Goal: Task Accomplishment & Management: Manage account settings

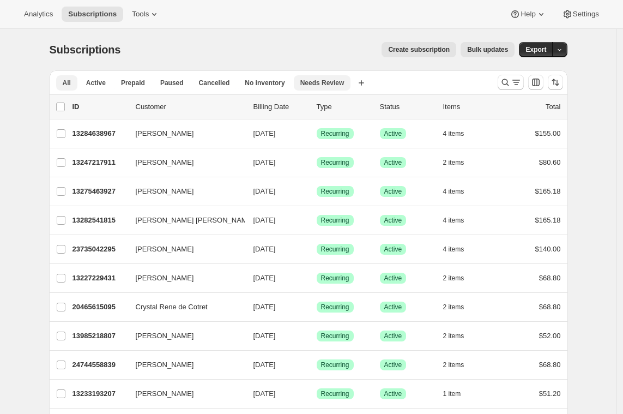
click at [340, 77] on button "Needs Review" at bounding box center [322, 82] width 57 height 15
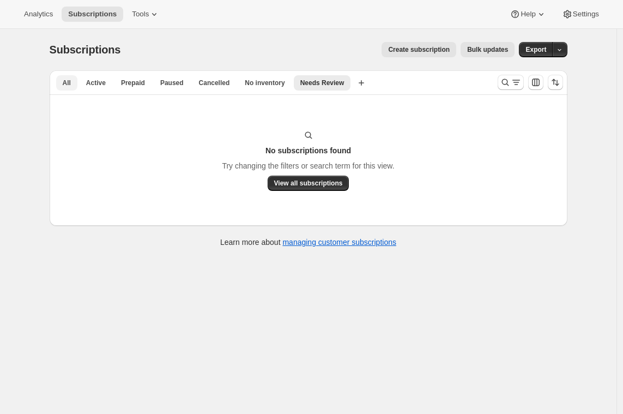
click at [68, 86] on span "All" at bounding box center [67, 83] width 8 height 9
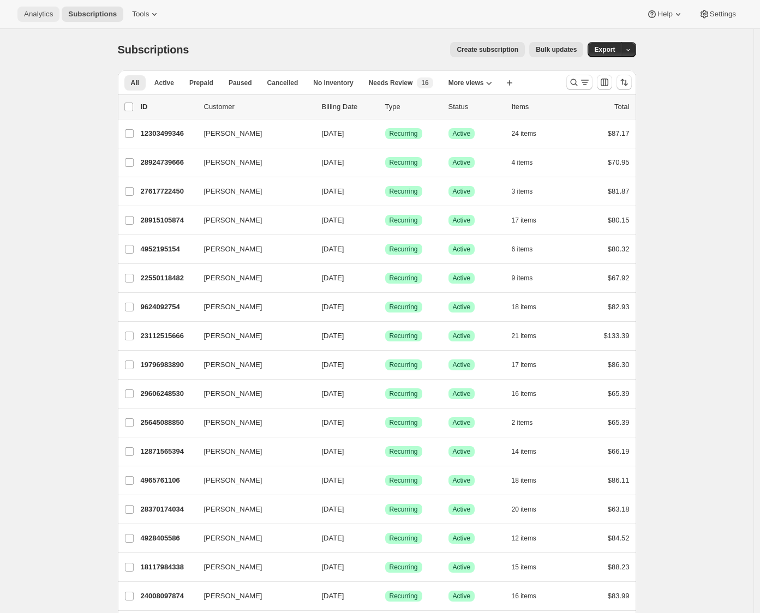
click at [33, 8] on button "Analytics" at bounding box center [38, 14] width 42 height 15
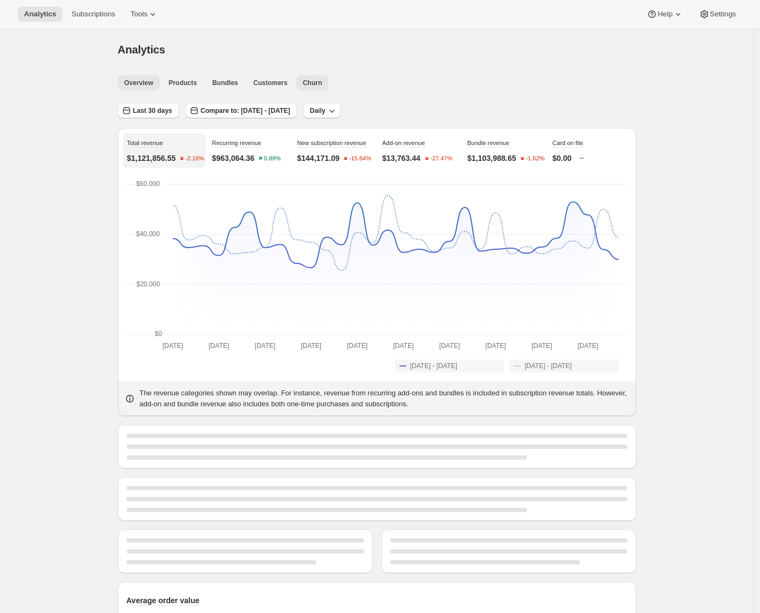
click at [317, 81] on span "Churn" at bounding box center [312, 83] width 19 height 9
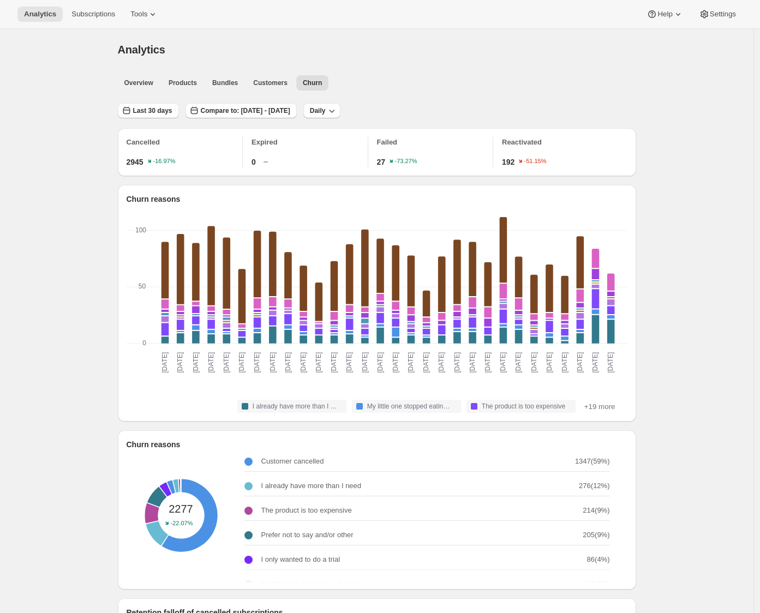
click at [89, 135] on div "Analytics. This page is ready Analytics Overview Products Bundles Customers Chu…" at bounding box center [376, 615] width 753 height 1173
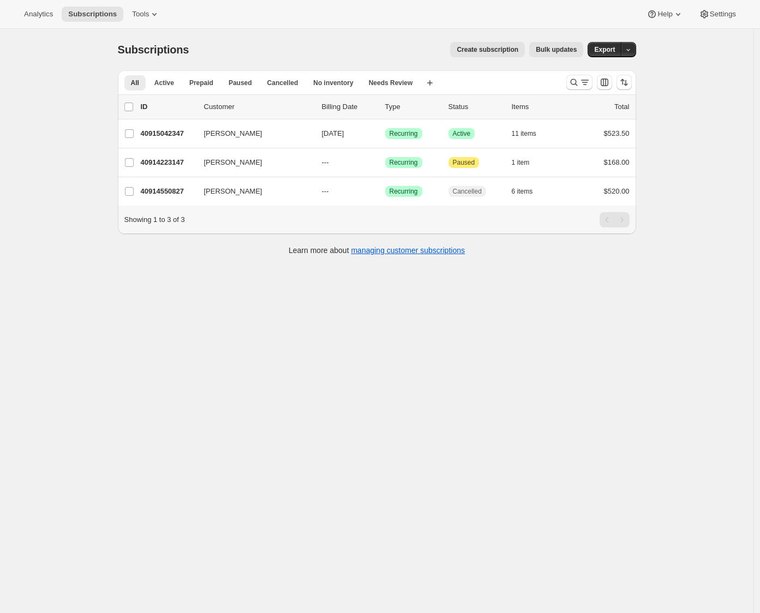
click at [155, 4] on div "Analytics Subscriptions Tools Help Settings" at bounding box center [380, 14] width 760 height 29
click at [154, 11] on icon at bounding box center [154, 14] width 11 height 11
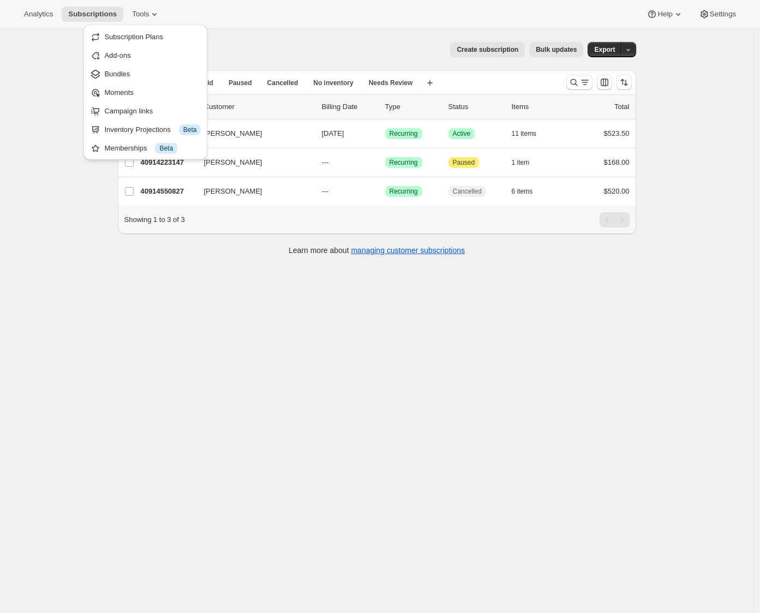
click at [56, 339] on div "Subscriptions. This page is ready Subscriptions Create subscription Bulk update…" at bounding box center [376, 335] width 753 height 613
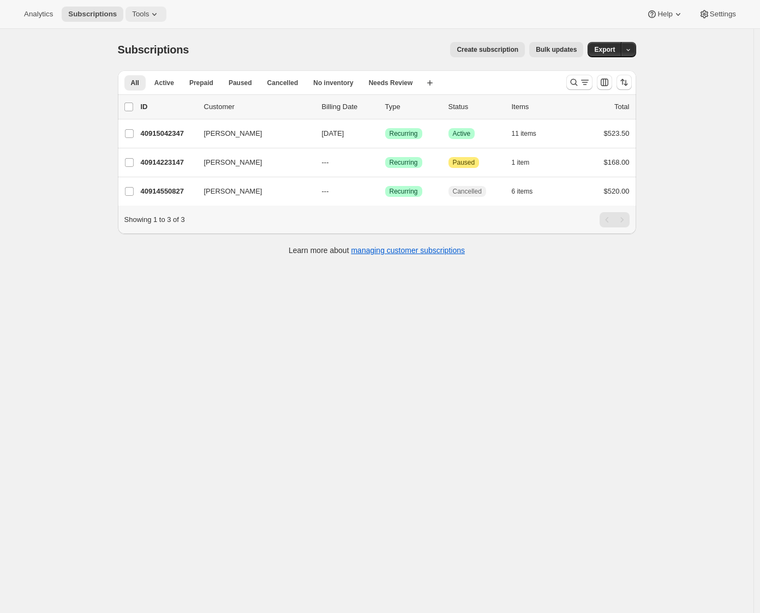
click at [149, 15] on span "Tools" at bounding box center [140, 14] width 17 height 9
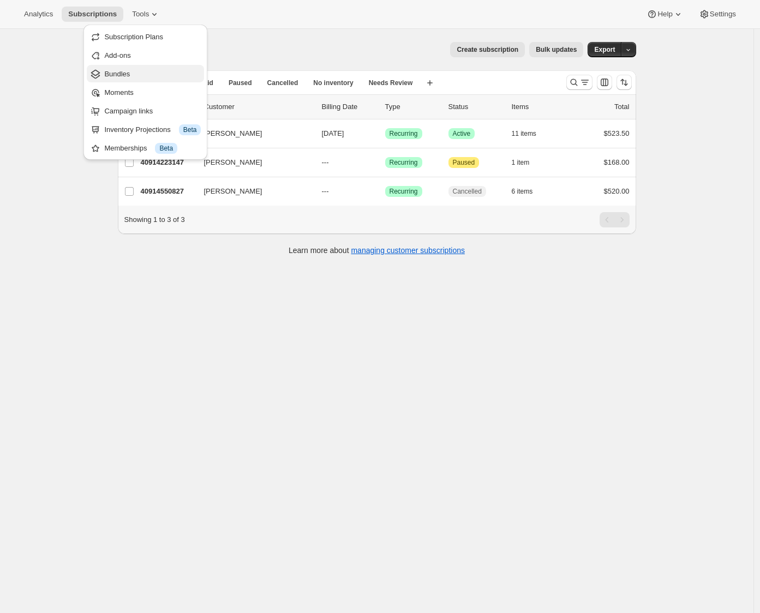
click at [134, 70] on span "Bundles" at bounding box center [152, 74] width 97 height 11
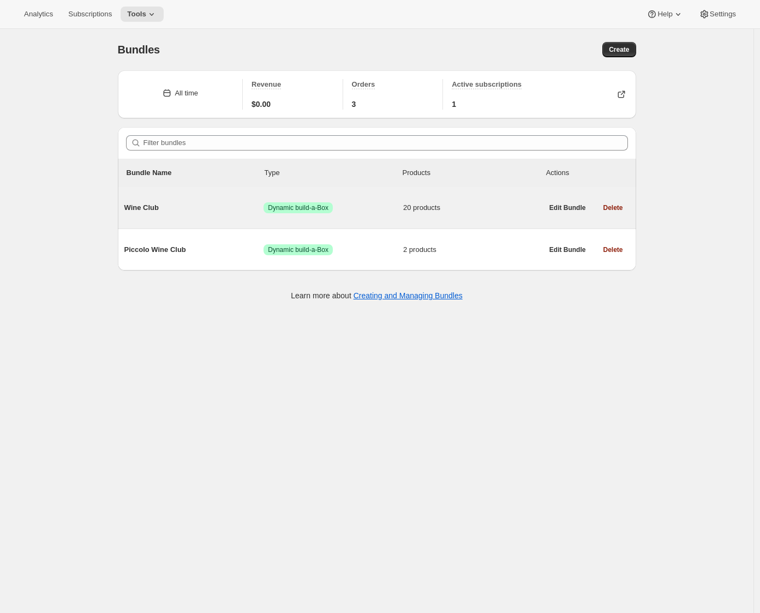
click at [198, 199] on div "Wine Club Success Dynamic build-a-Box 20 products" at bounding box center [333, 208] width 418 height 28
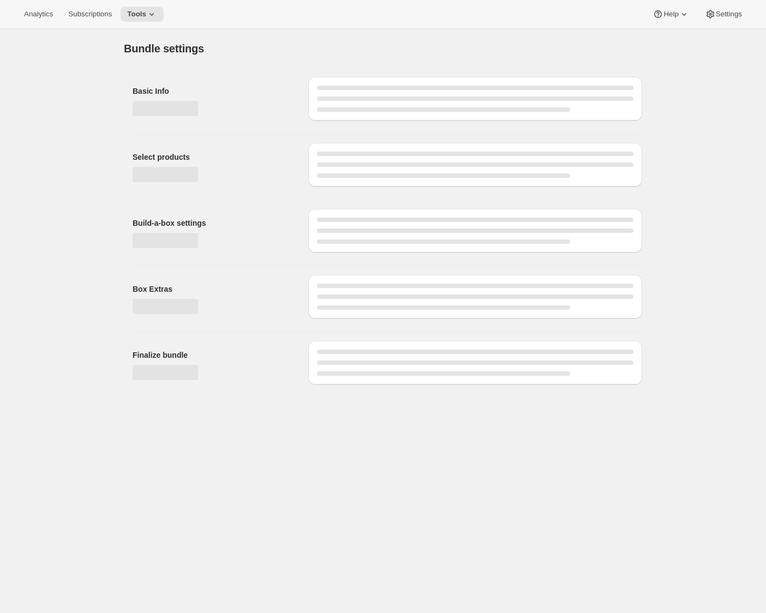
type input "Wine Club"
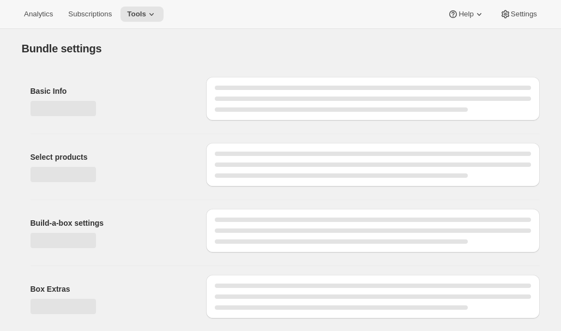
type input "Wine Club"
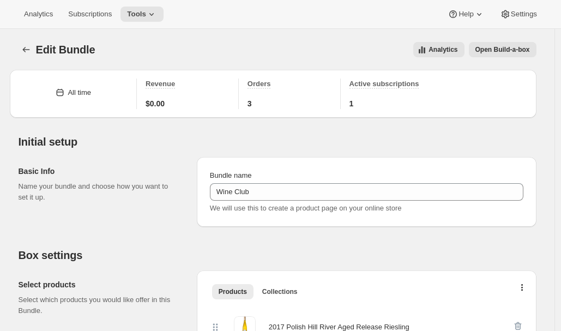
click at [536, 96] on div "All time Revenue $0.00 Orders 3 Active subscriptions 1" at bounding box center [273, 94] width 527 height 48
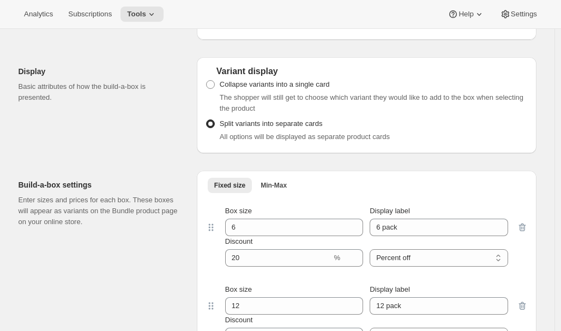
scroll to position [724, 0]
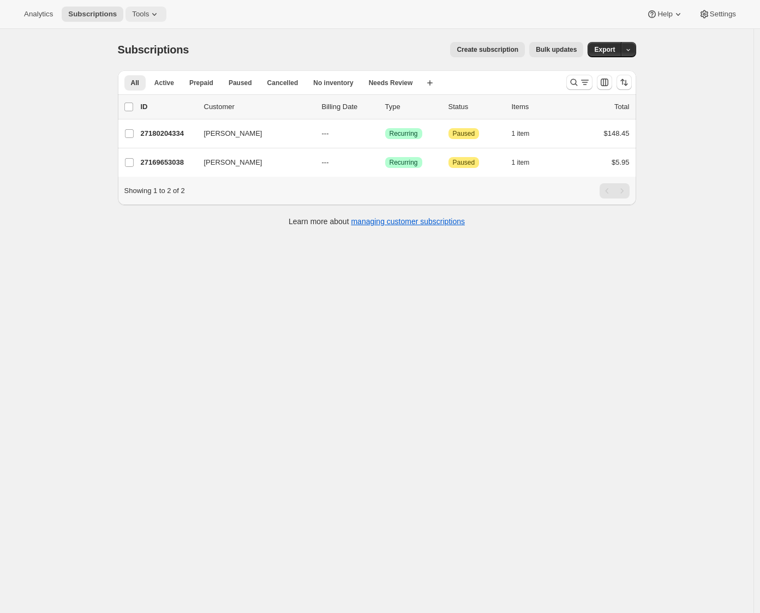
click at [154, 16] on icon at bounding box center [154, 14] width 11 height 11
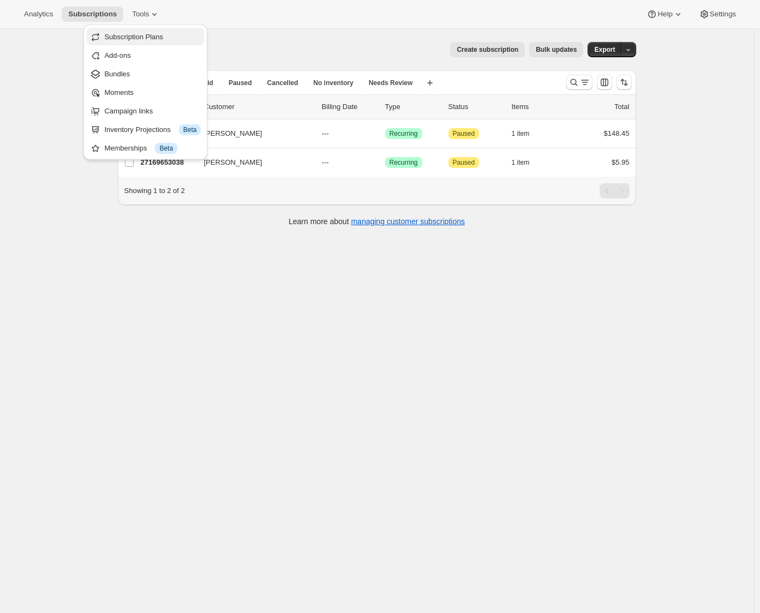
click at [155, 33] on span "Subscription Plans" at bounding box center [133, 37] width 59 height 8
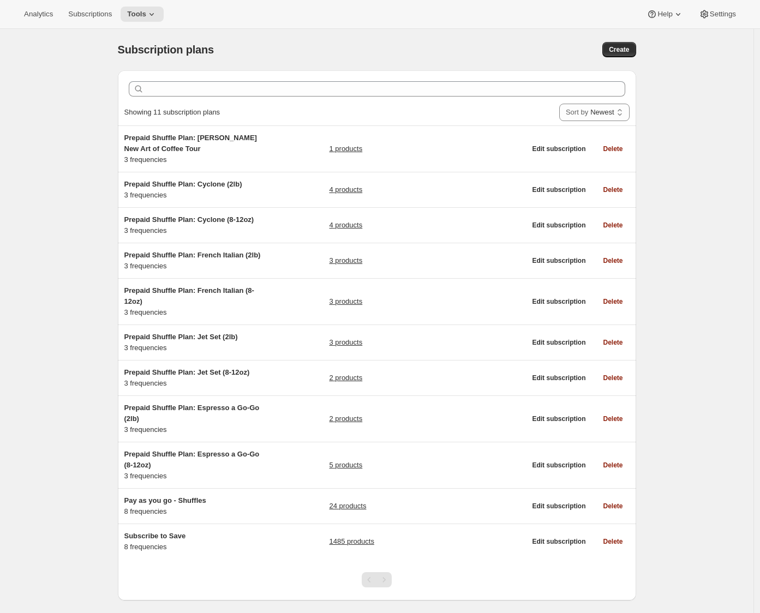
scroll to position [31, 0]
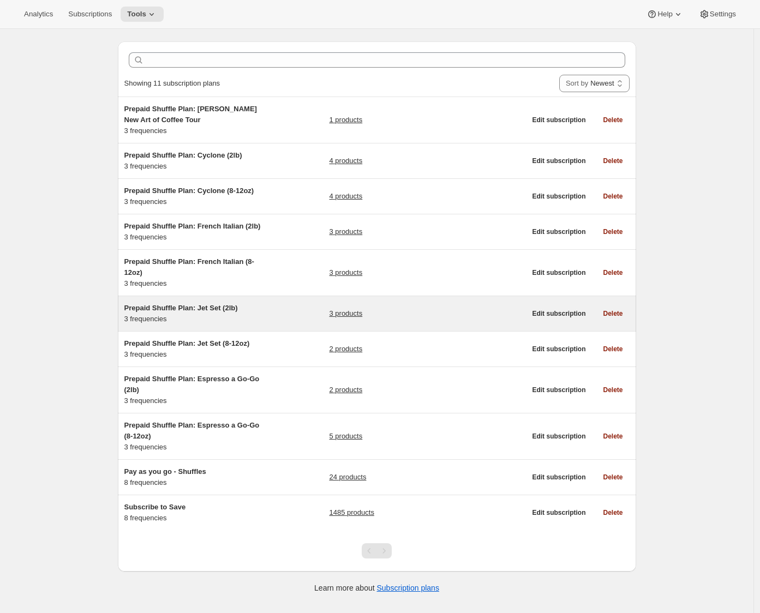
click at [250, 325] on div "Prepaid Shuffle Plan: Jet Set (2lb) 3 frequencies" at bounding box center [192, 314] width 136 height 22
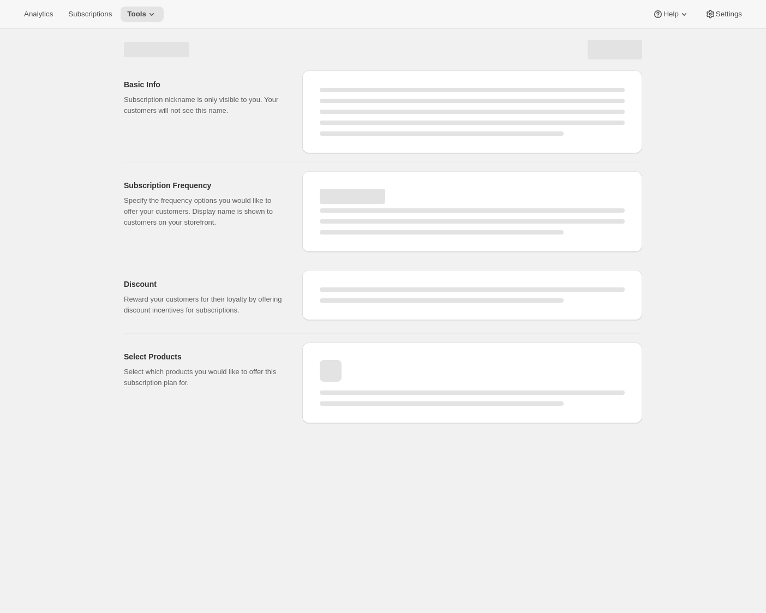
select select "WEEK"
select select "MONTH"
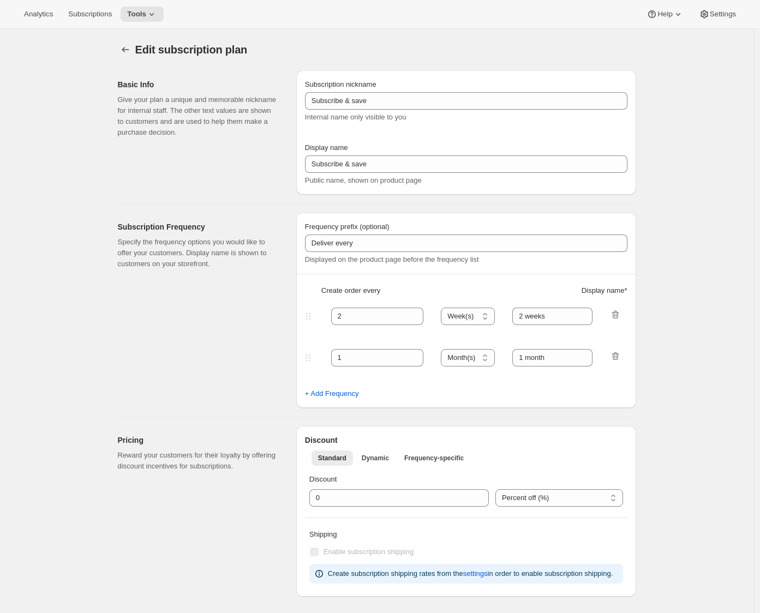
type input "Prepaid Shuffle Plan: Jet Set (2lb)"
type input "Prepay for Jet Set (2lb)"
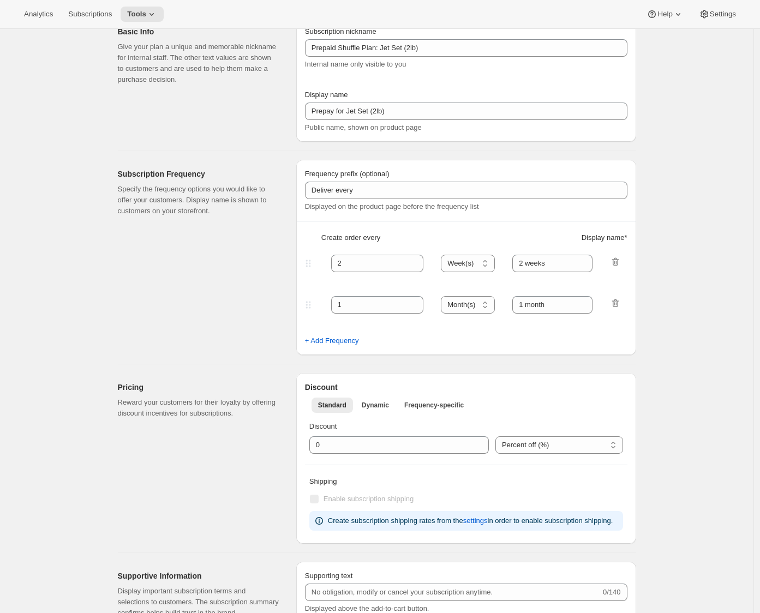
select select "MONTH"
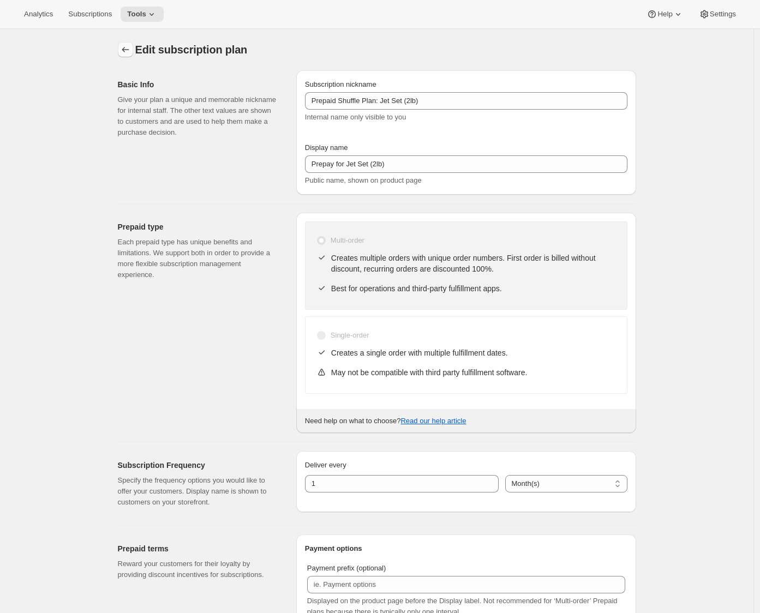
click at [131, 49] on icon "Subscription plans" at bounding box center [125, 49] width 11 height 11
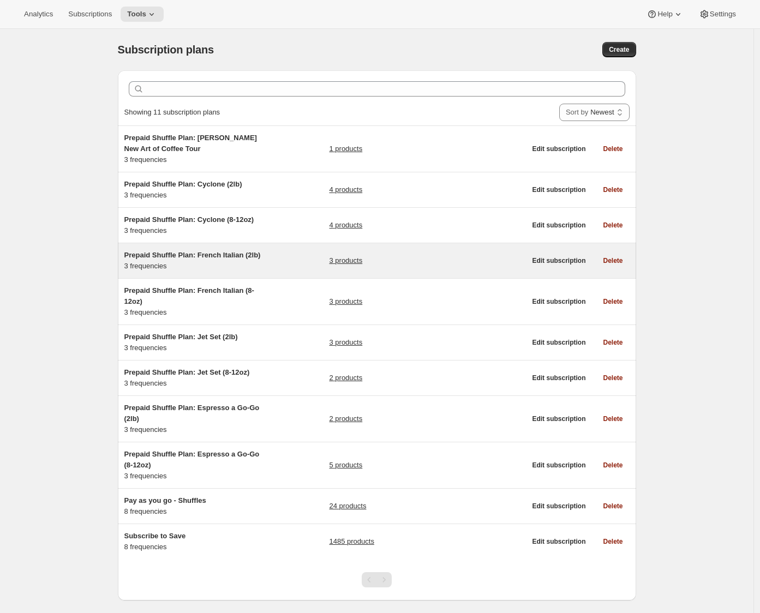
scroll to position [31, 0]
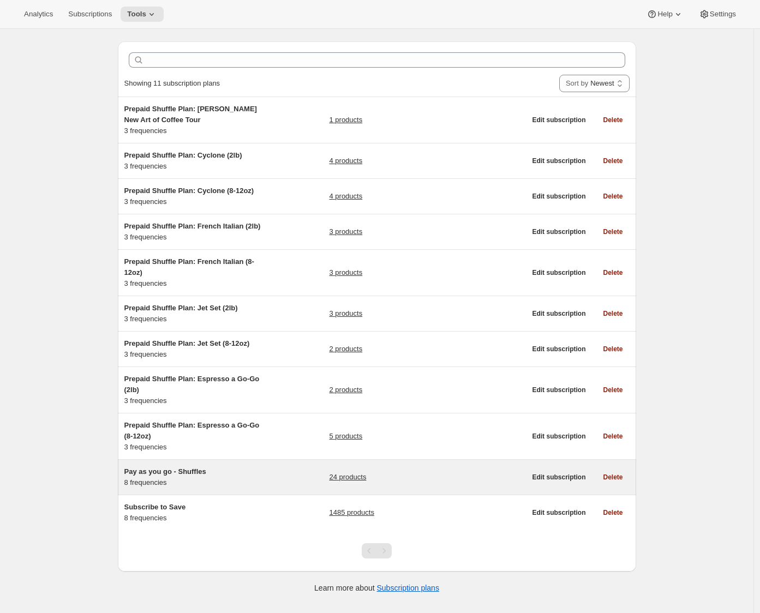
click at [219, 488] on div "Pay as you go - Shuffles 8 frequencies" at bounding box center [192, 477] width 136 height 22
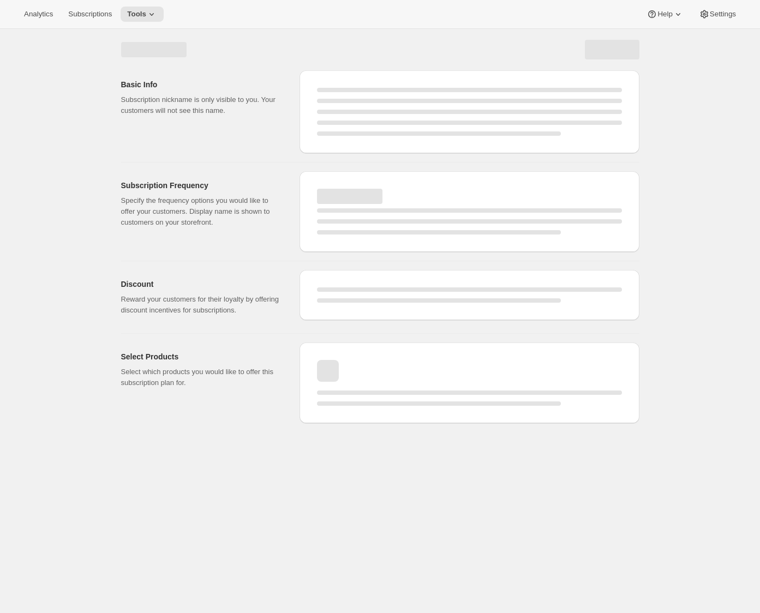
select select "WEEK"
select select "MONTH"
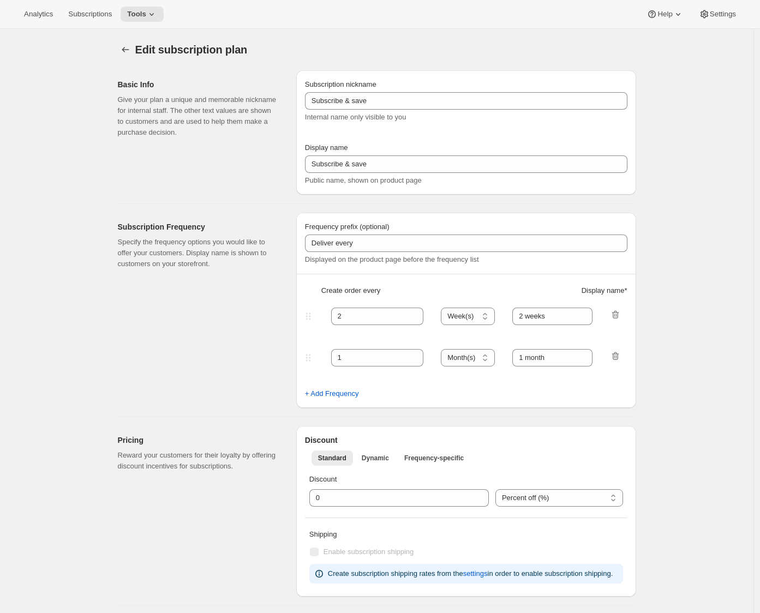
type input "Pay as you go - Shuffles"
type input "Subscribe"
type input "1"
type input "1 week"
type input "2"
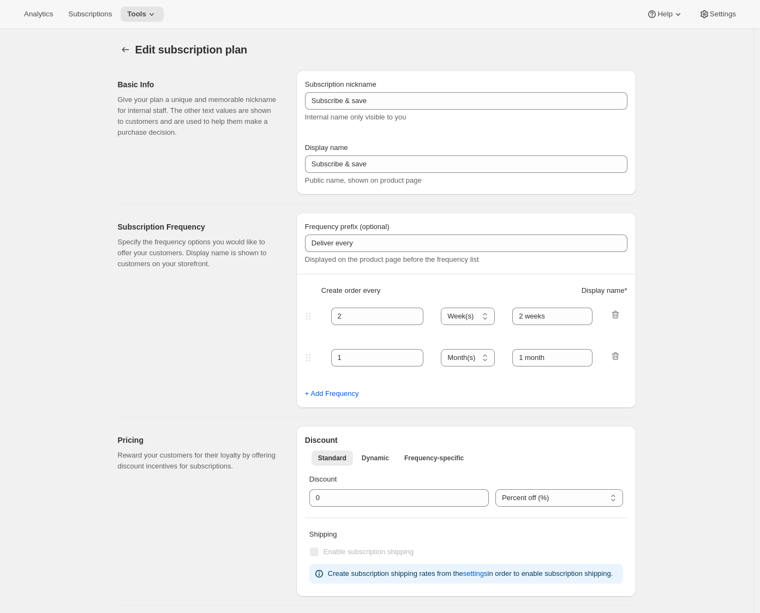
type input "2 weeks"
type input "1.0"
select select "WEEK"
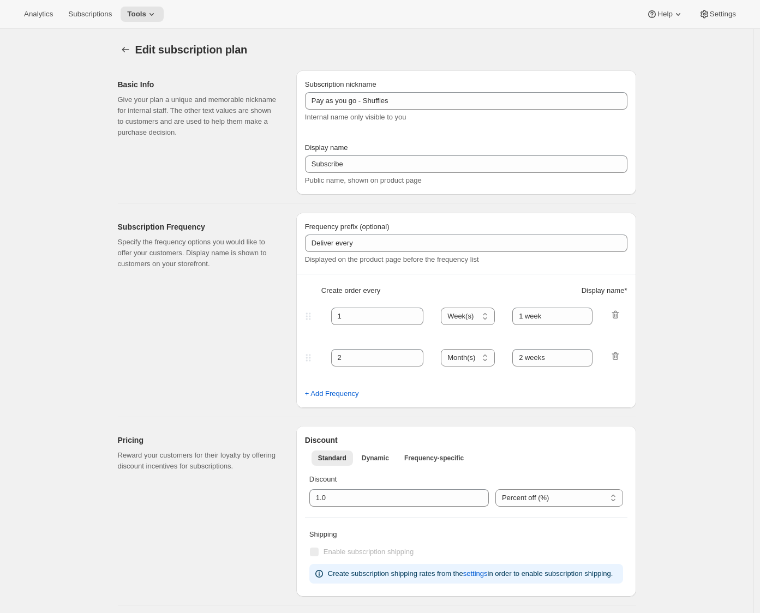
select select "WEEK"
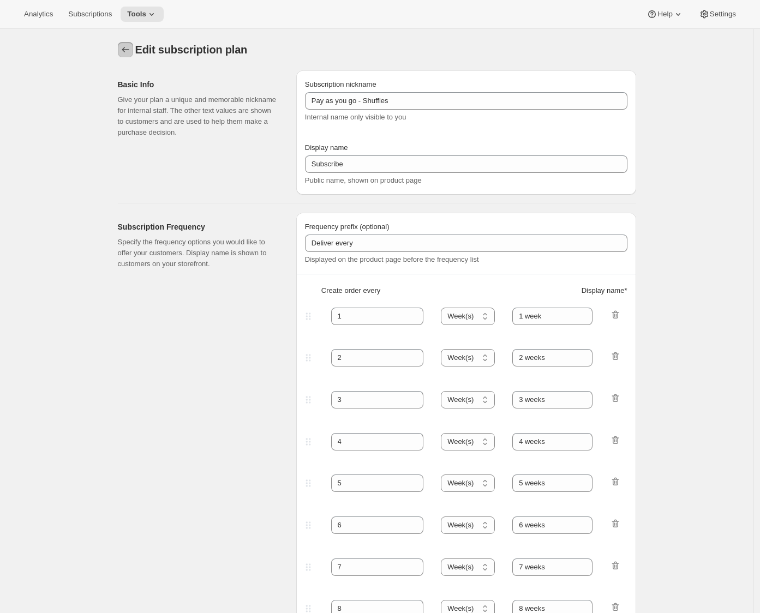
click at [131, 54] on icon "Subscription plans" at bounding box center [125, 49] width 11 height 11
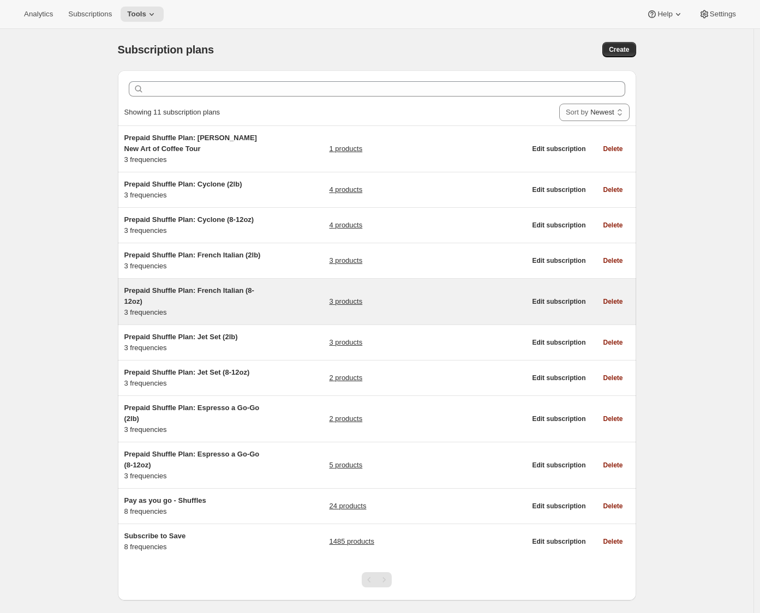
scroll to position [31, 0]
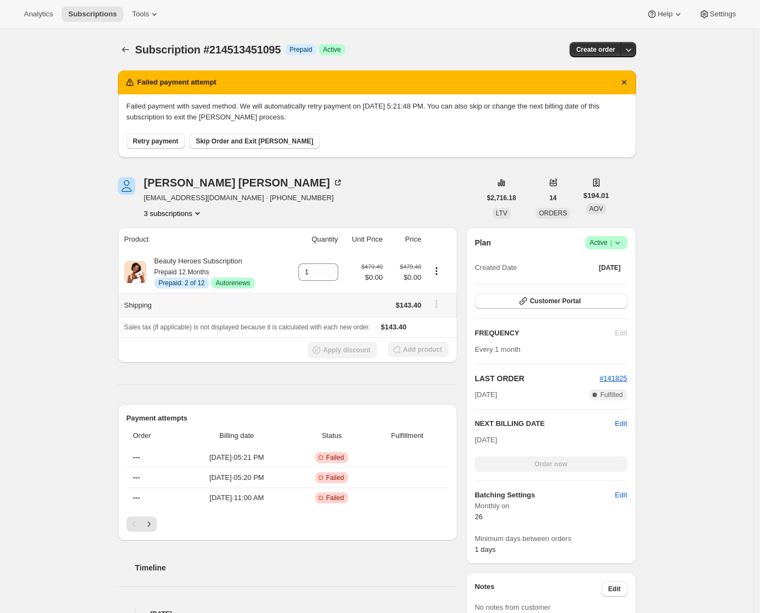
click at [377, 305] on tr "Shipping $143.40" at bounding box center [288, 305] width 340 height 24
click at [436, 308] on tr "Shipping $143.40" at bounding box center [288, 305] width 340 height 24
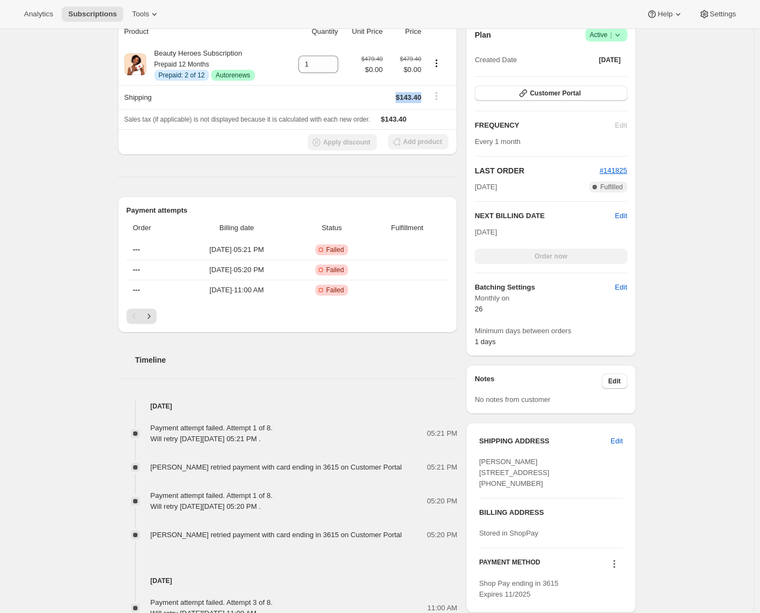
scroll to position [61, 0]
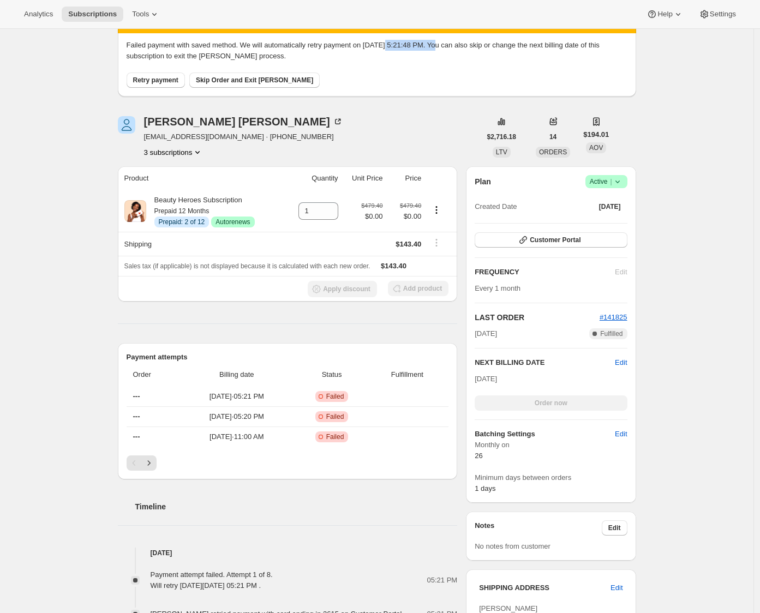
drag, startPoint x: 405, startPoint y: 46, endPoint x: 456, endPoint y: 48, distance: 51.3
click at [456, 48] on p "Failed payment with saved method. We will automatically retry payment on 10/3/2…" at bounding box center [377, 51] width 501 height 22
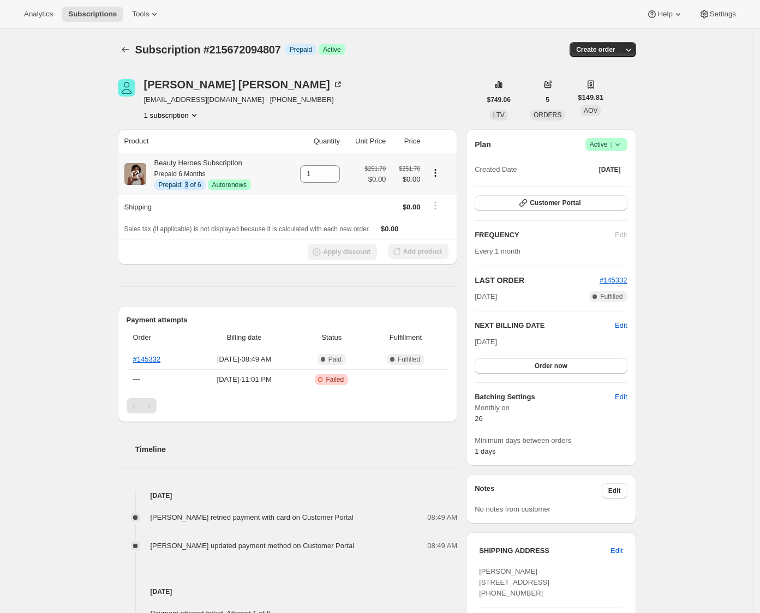
click at [189, 187] on span "Prepaid: 3 of 6" at bounding box center [180, 185] width 43 height 9
